Goal: Information Seeking & Learning: Learn about a topic

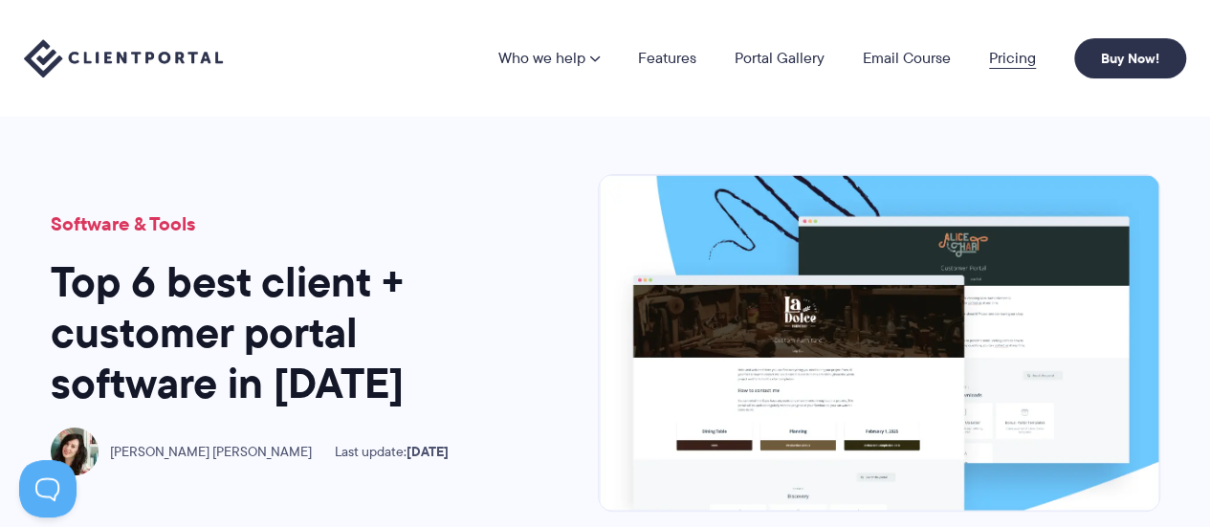
click at [1015, 53] on link "Pricing" at bounding box center [1012, 58] width 47 height 15
